Goal: Transaction & Acquisition: Purchase product/service

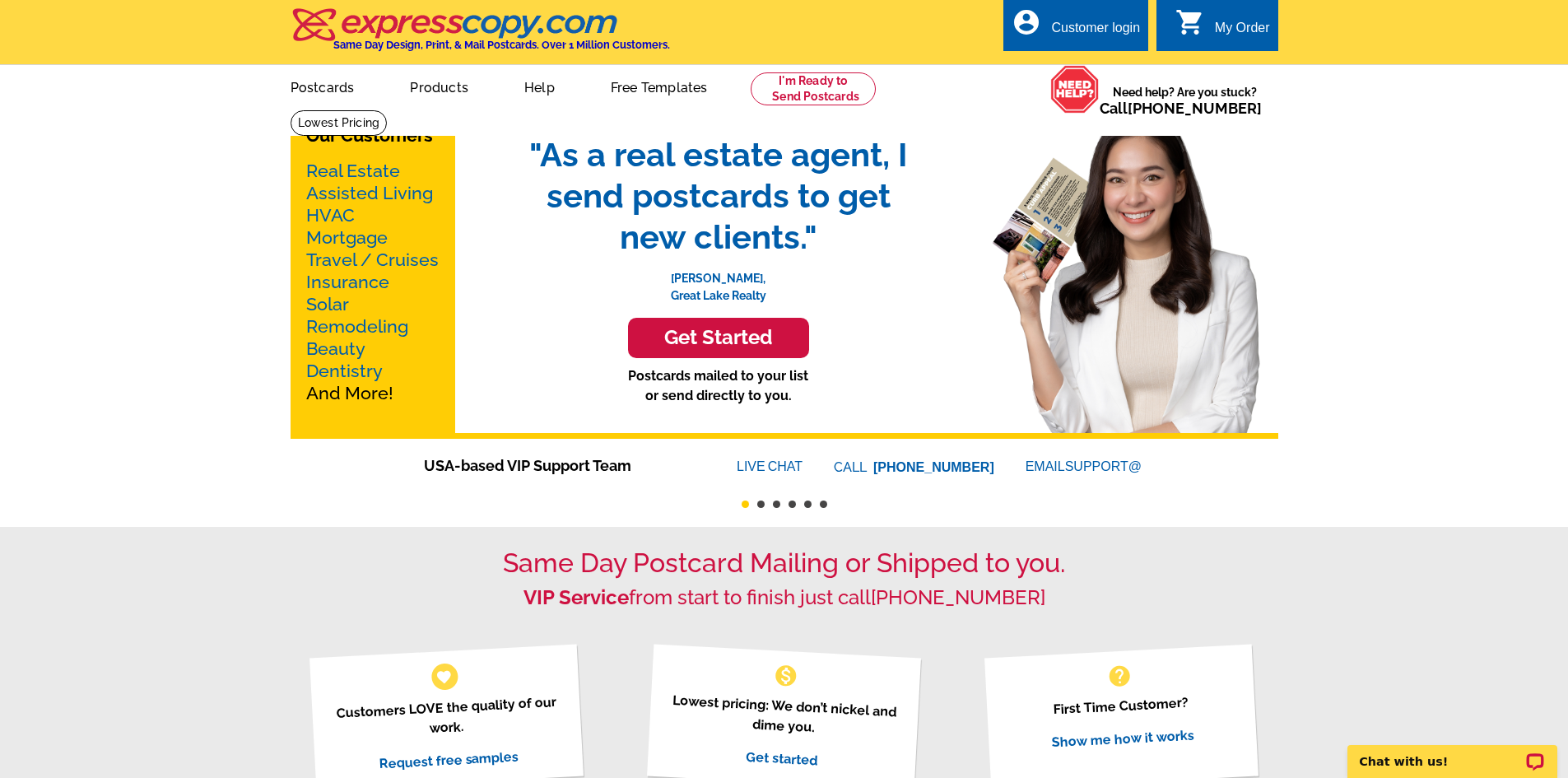
click at [367, 171] on link "Real Estate" at bounding box center [353, 171] width 94 height 21
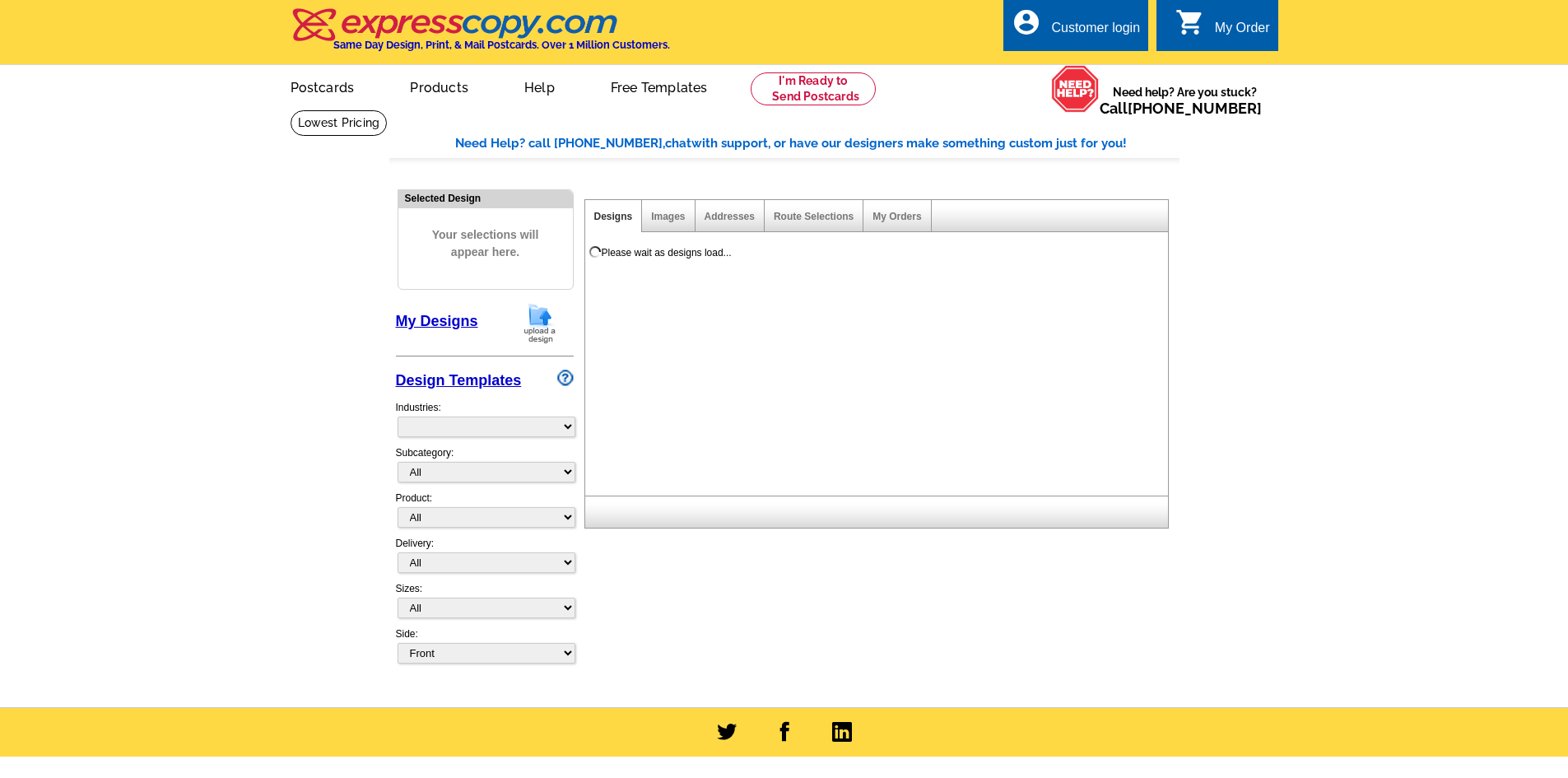
select select "785"
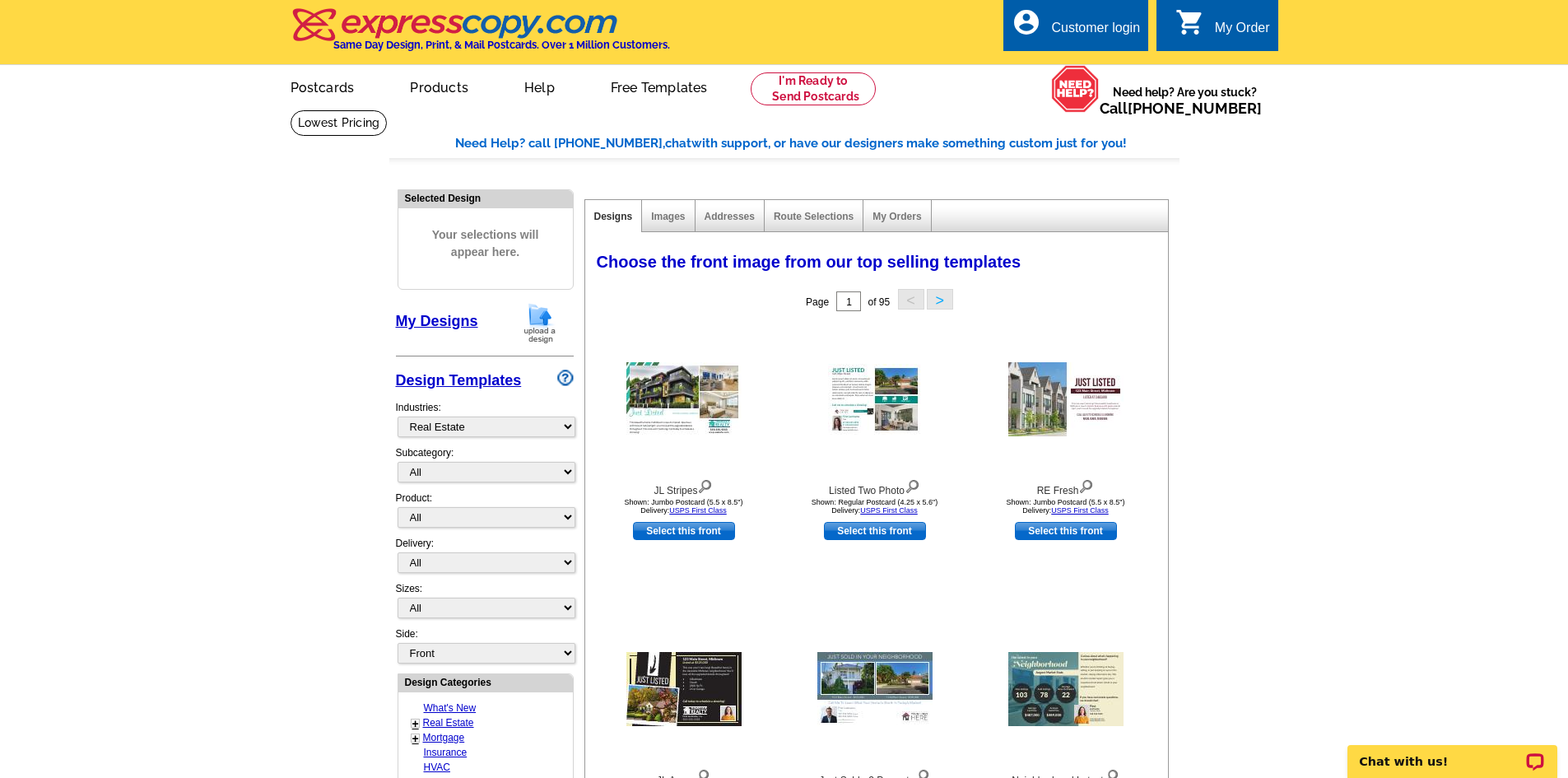
click at [444, 86] on link "Products" at bounding box center [439, 86] width 111 height 38
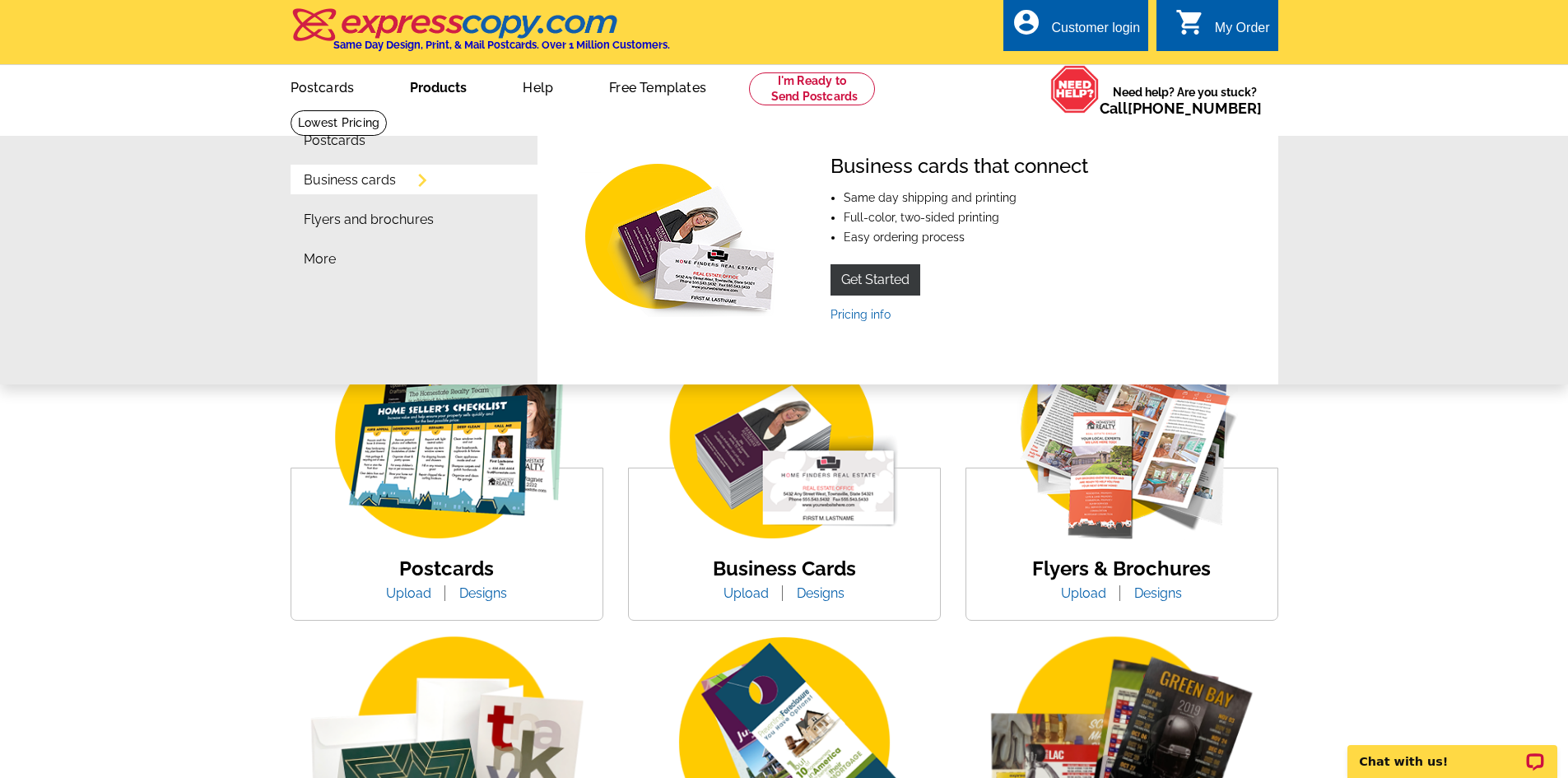
click at [373, 184] on link "Business cards" at bounding box center [350, 180] width 92 height 13
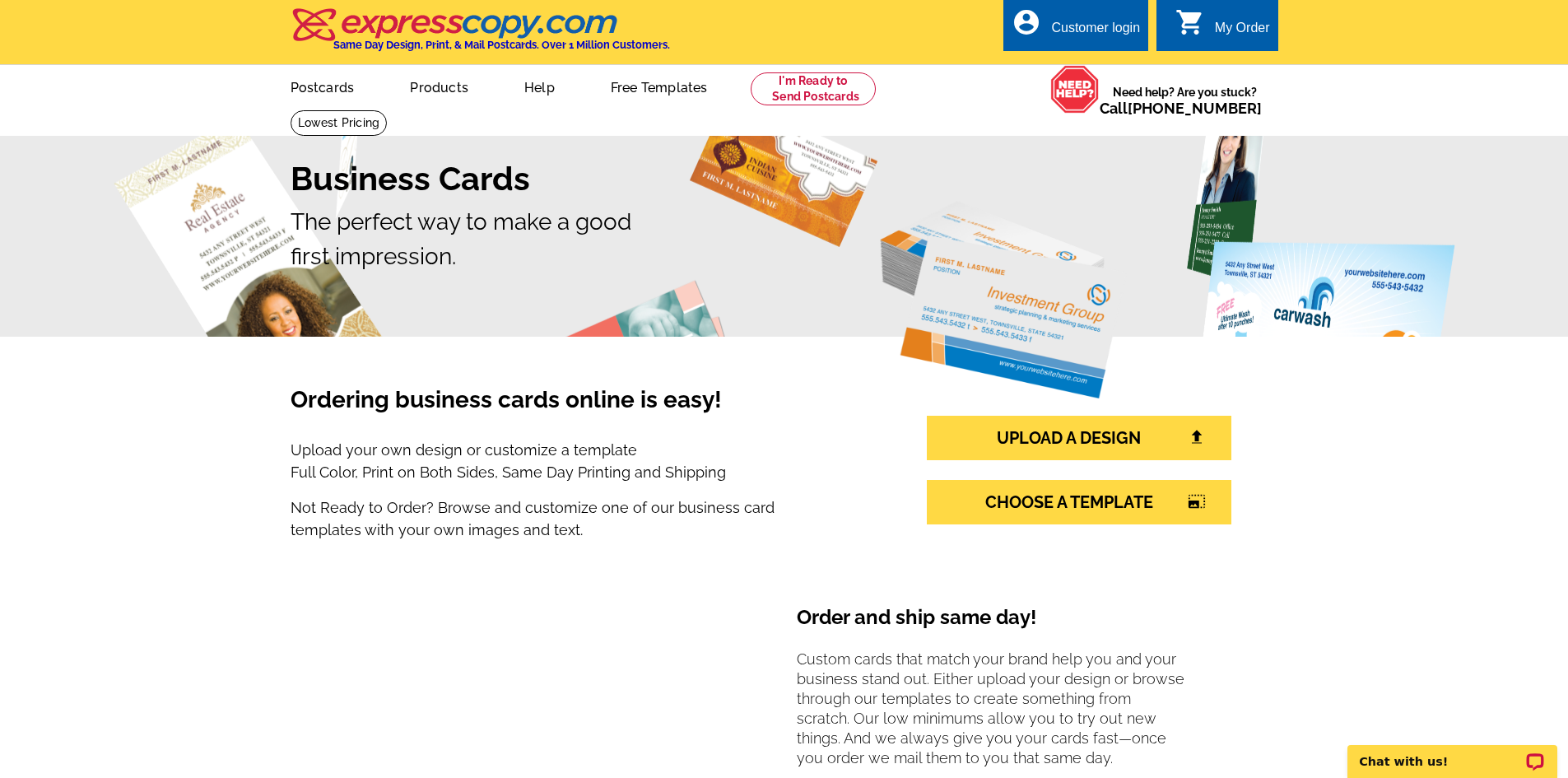
click at [1114, 26] on div "Customer login" at bounding box center [1096, 32] width 89 height 23
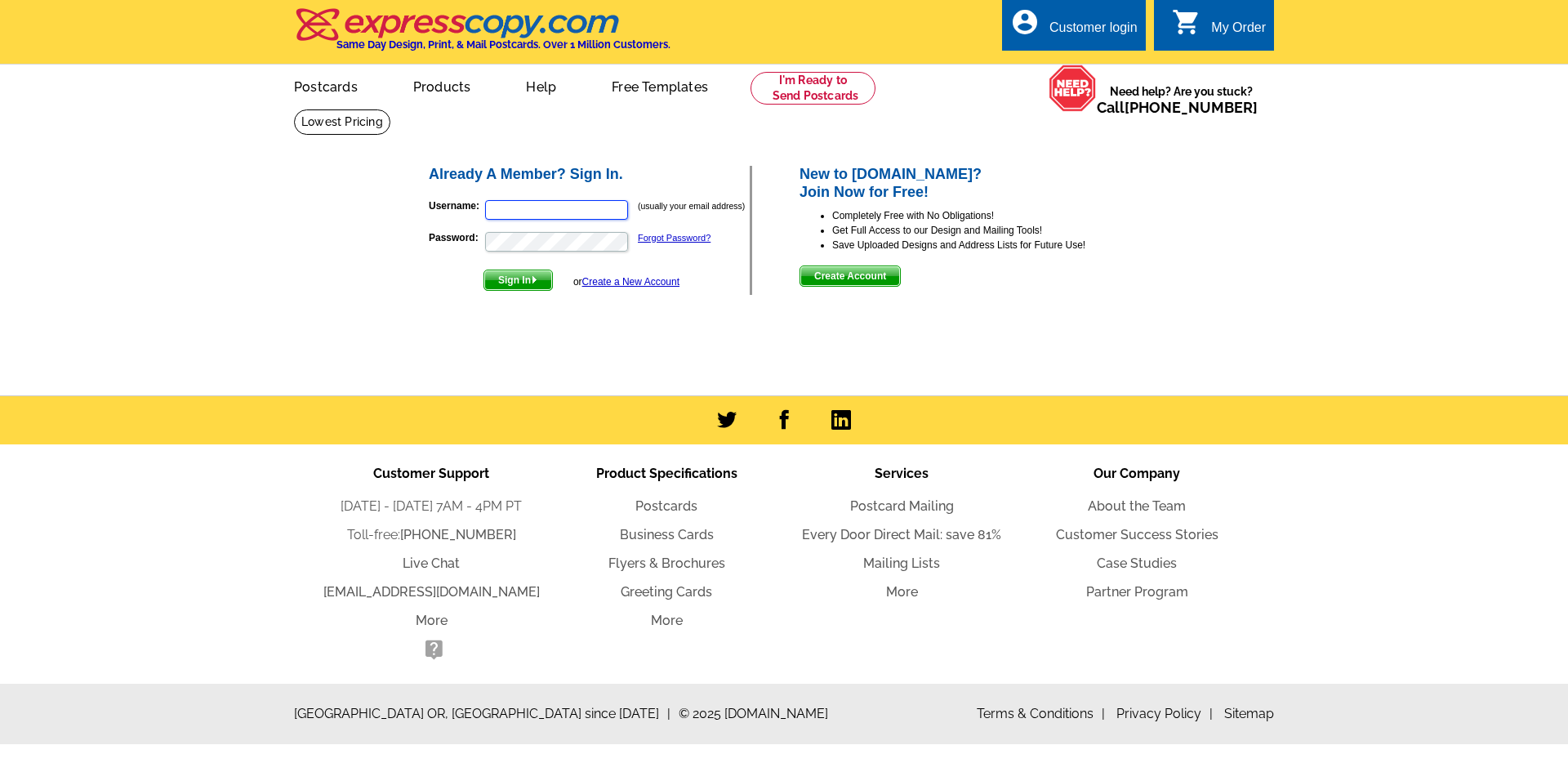
type input "[PERSON_NAME][EMAIL_ADDRESS][DOMAIN_NAME]"
click at [521, 281] on span "Sign In" at bounding box center [518, 280] width 68 height 20
